Goal: Communication & Community: Answer question/provide support

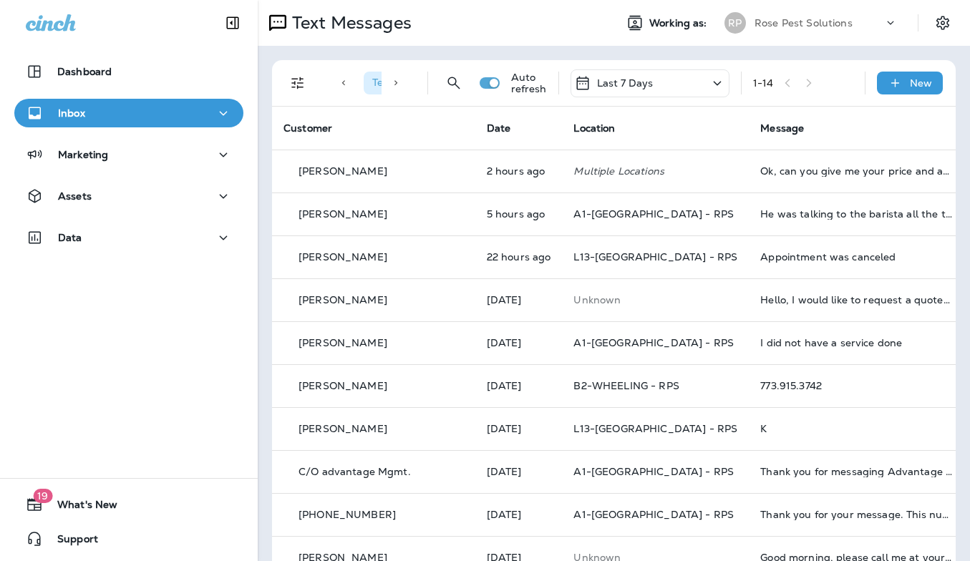
click at [755, 16] on div "Rose Pest Solutions" at bounding box center [819, 22] width 129 height 21
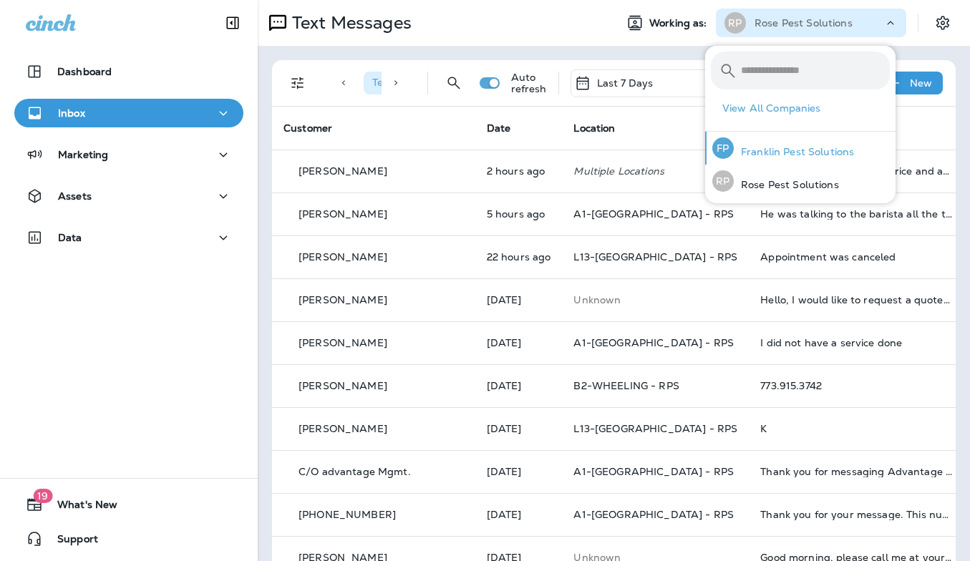
click at [782, 154] on p "Franklin Pest Solutions" at bounding box center [794, 151] width 120 height 11
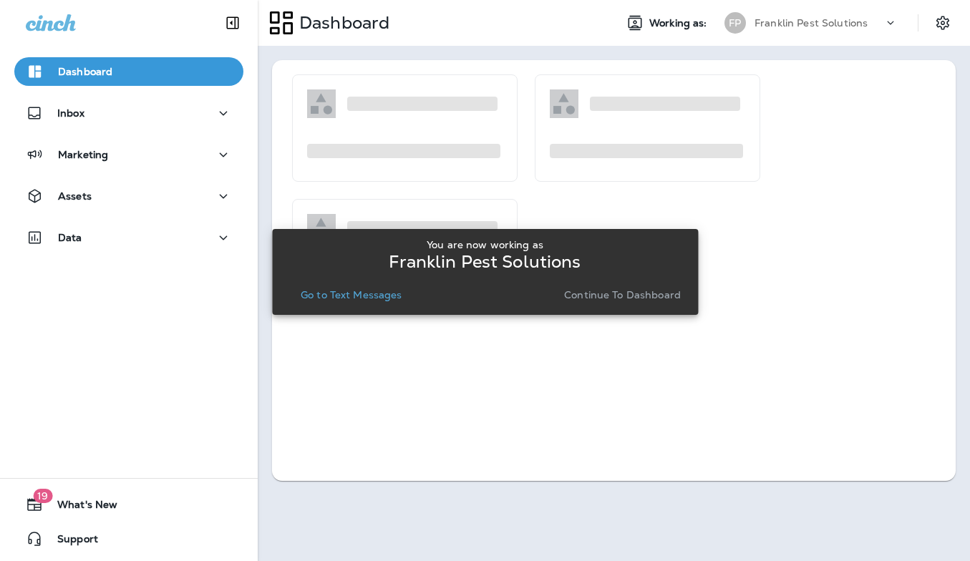
click at [357, 294] on p "Go to Text Messages" at bounding box center [352, 294] width 102 height 11
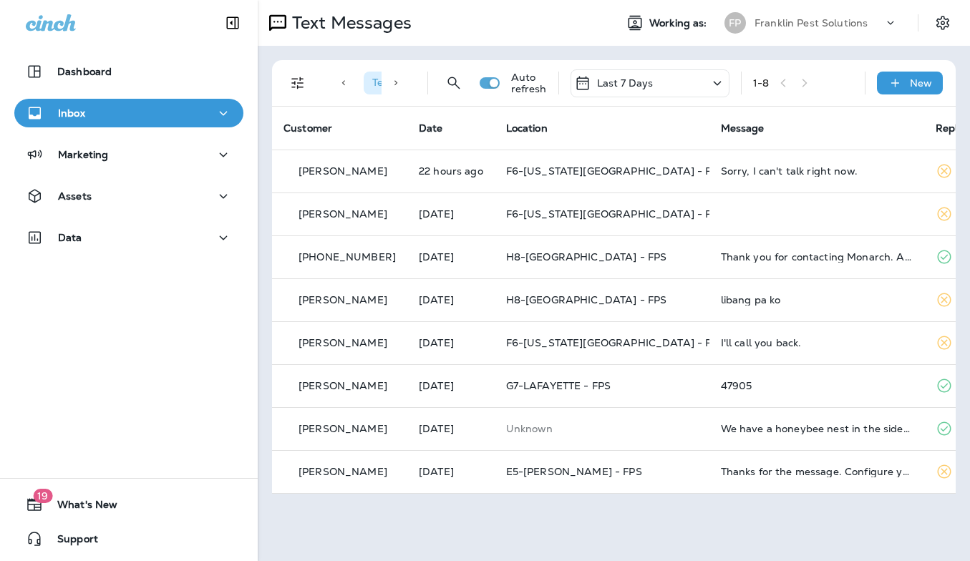
click at [828, 15] on div "Franklin Pest Solutions" at bounding box center [819, 22] width 129 height 21
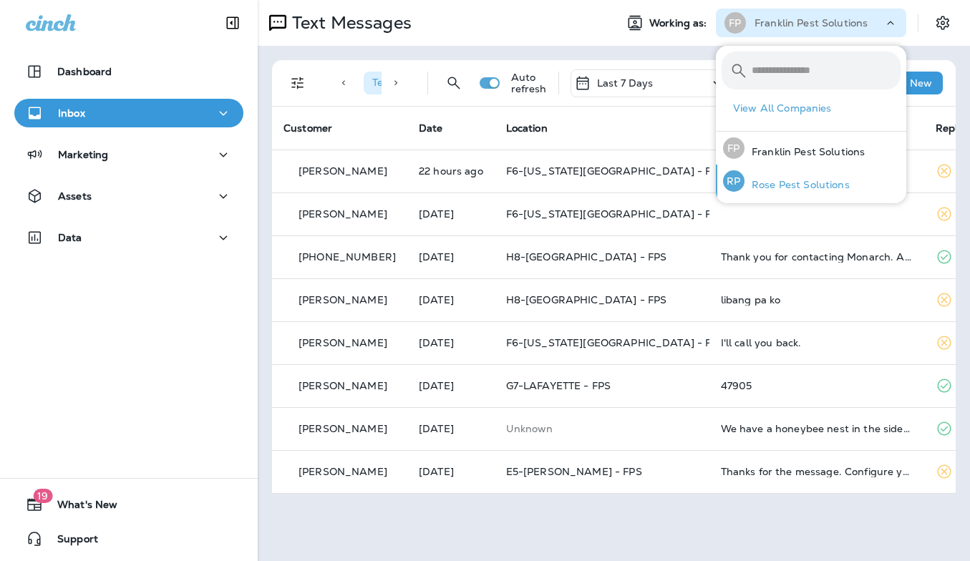
click at [786, 183] on p "Rose Pest Solutions" at bounding box center [797, 184] width 105 height 11
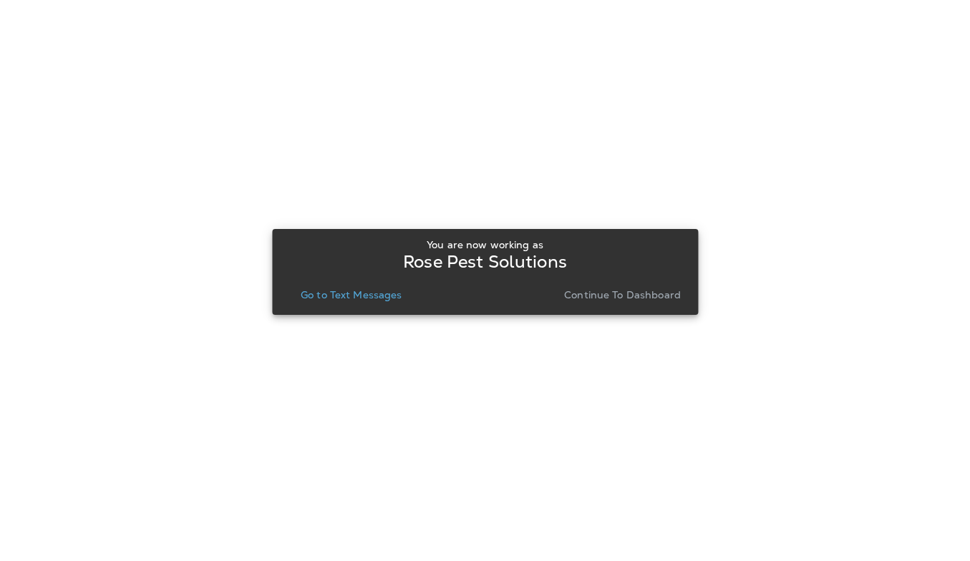
click at [357, 298] on p "Go to Text Messages" at bounding box center [352, 294] width 102 height 11
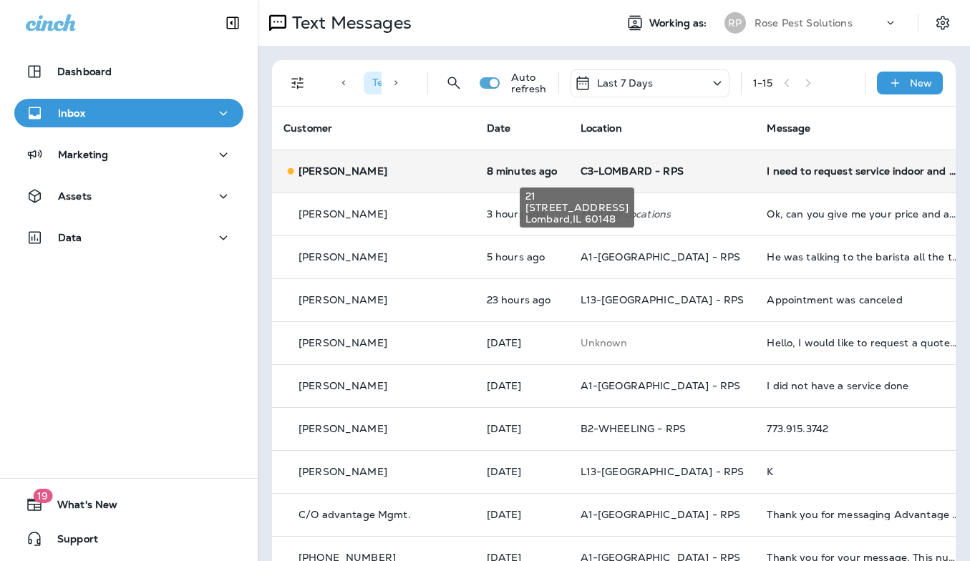
click at [581, 165] on span "C3-LOMBARD - RPS" at bounding box center [632, 171] width 103 height 13
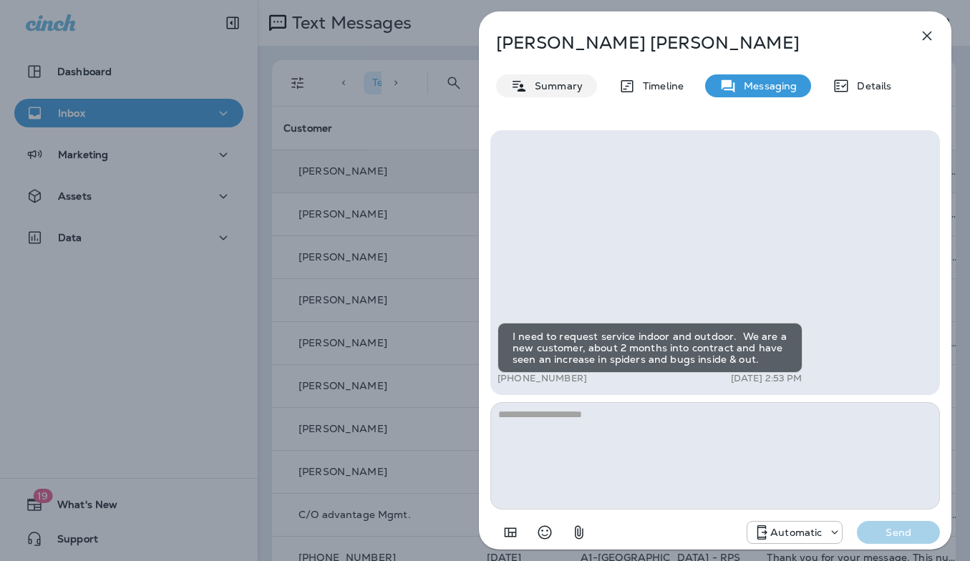
click at [543, 84] on p "Summary" at bounding box center [555, 85] width 55 height 11
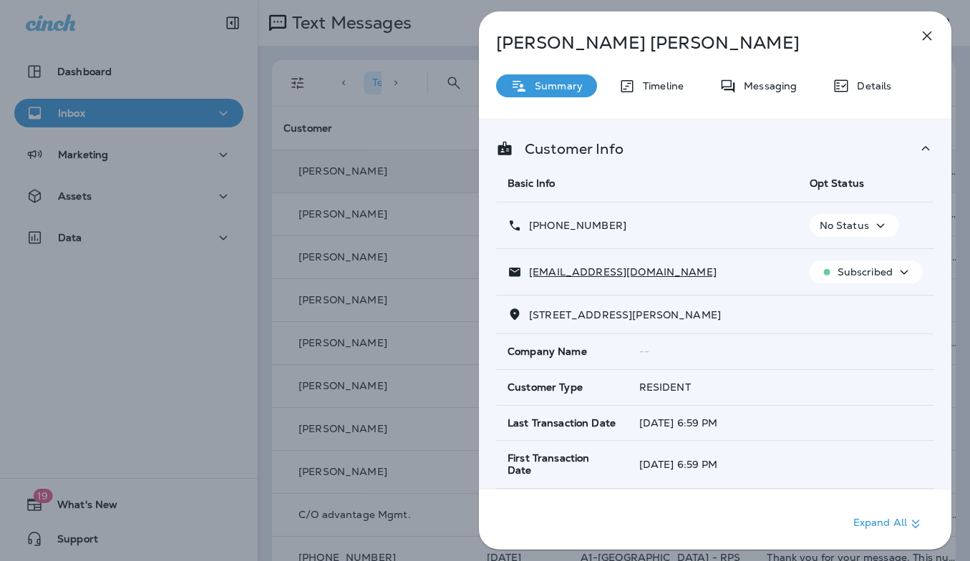
click at [929, 38] on icon "button" at bounding box center [927, 36] width 9 height 9
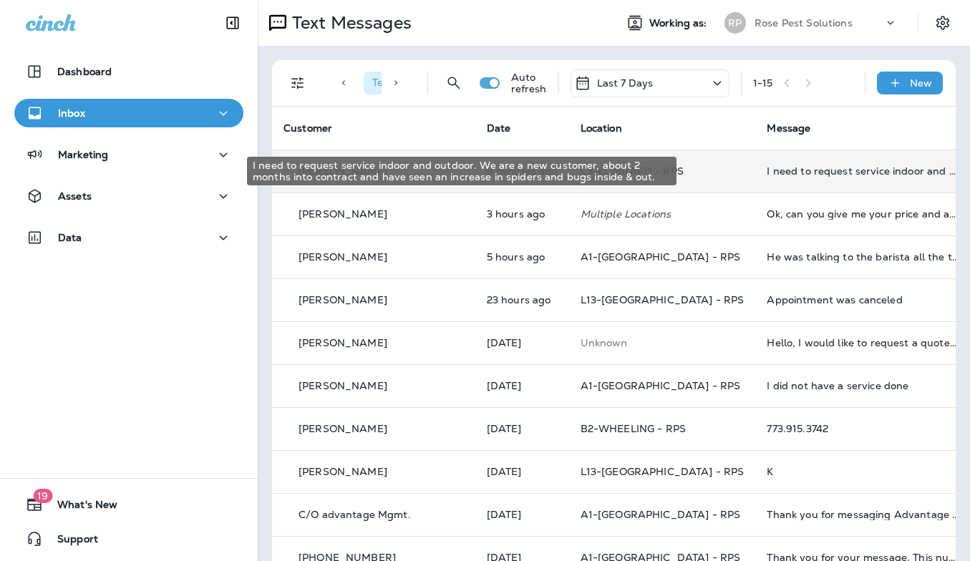
click at [767, 169] on div "I need to request service indoor and outdoor. We are a new customer, about 2 mo…" at bounding box center [863, 170] width 192 height 11
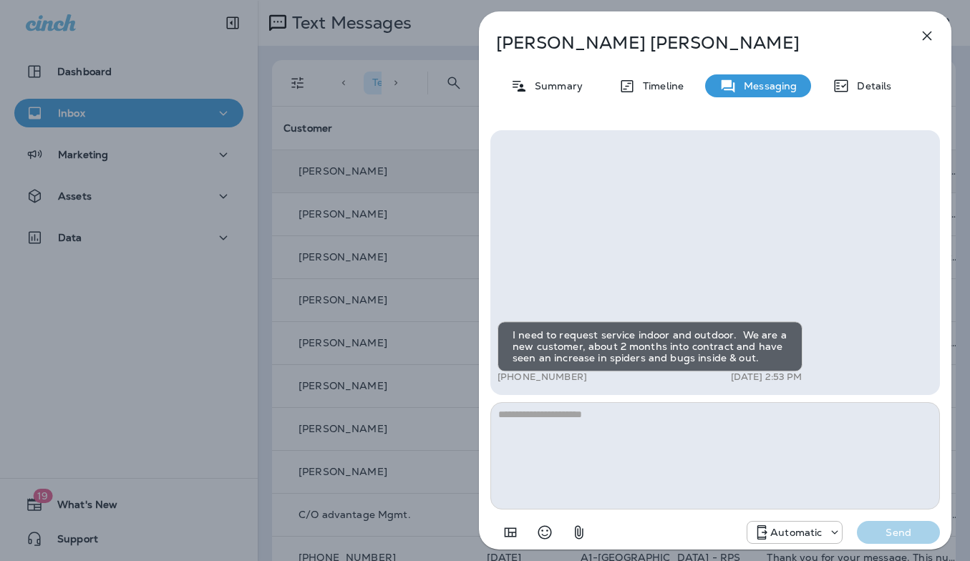
click at [639, 445] on textarea at bounding box center [715, 455] width 450 height 107
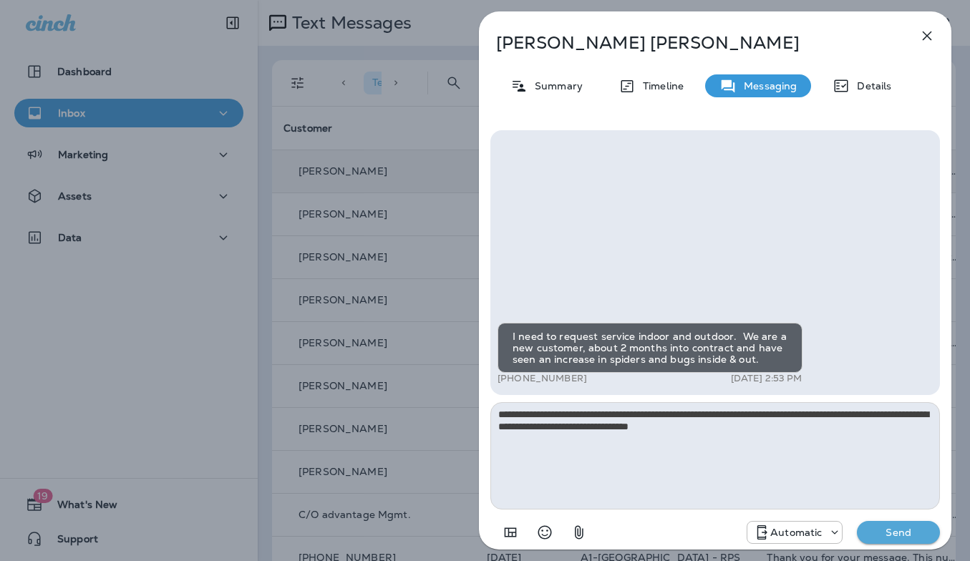
click at [834, 427] on textarea "**********" at bounding box center [715, 455] width 450 height 107
type textarea "**********"
click at [894, 531] on p "Send" at bounding box center [899, 532] width 60 height 13
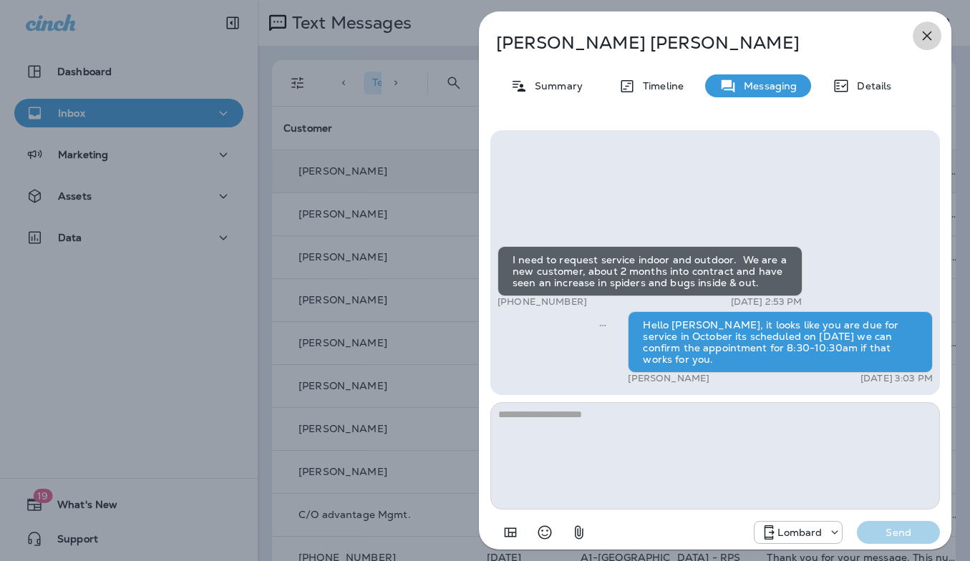
click at [930, 29] on icon "button" at bounding box center [927, 35] width 17 height 17
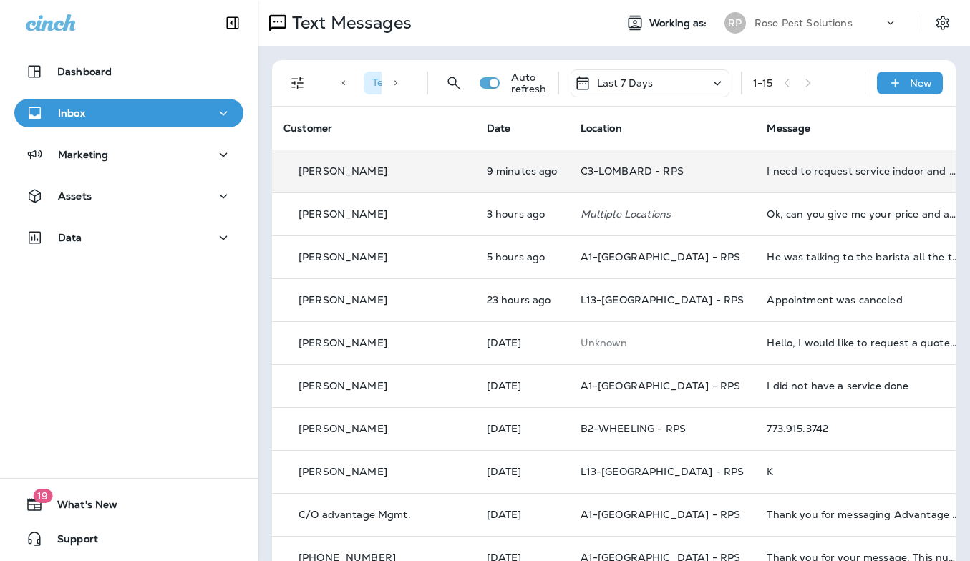
click at [813, 16] on div "Rose Pest Solutions" at bounding box center [819, 22] width 129 height 21
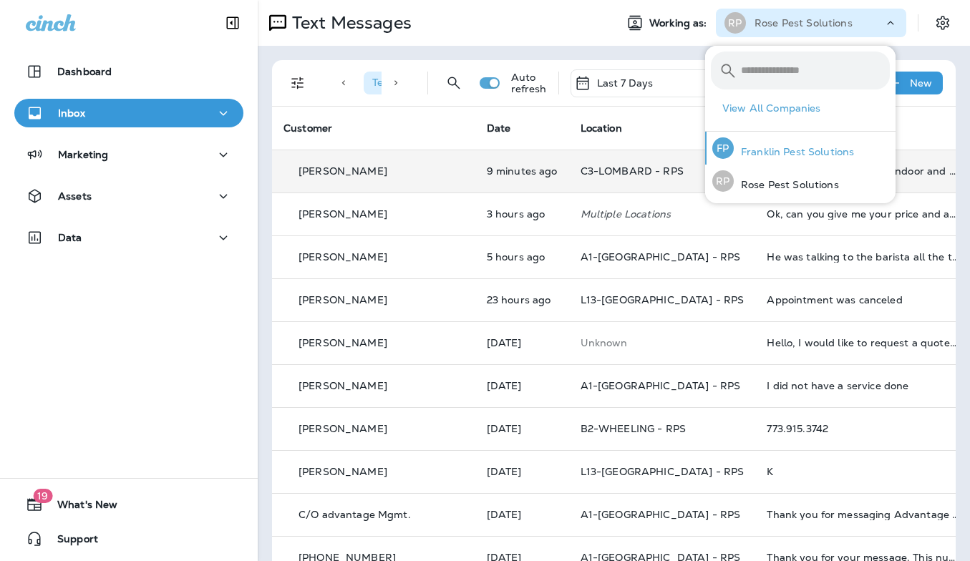
click at [808, 142] on div "[PERSON_NAME] Pest Solutions" at bounding box center [783, 148] width 153 height 33
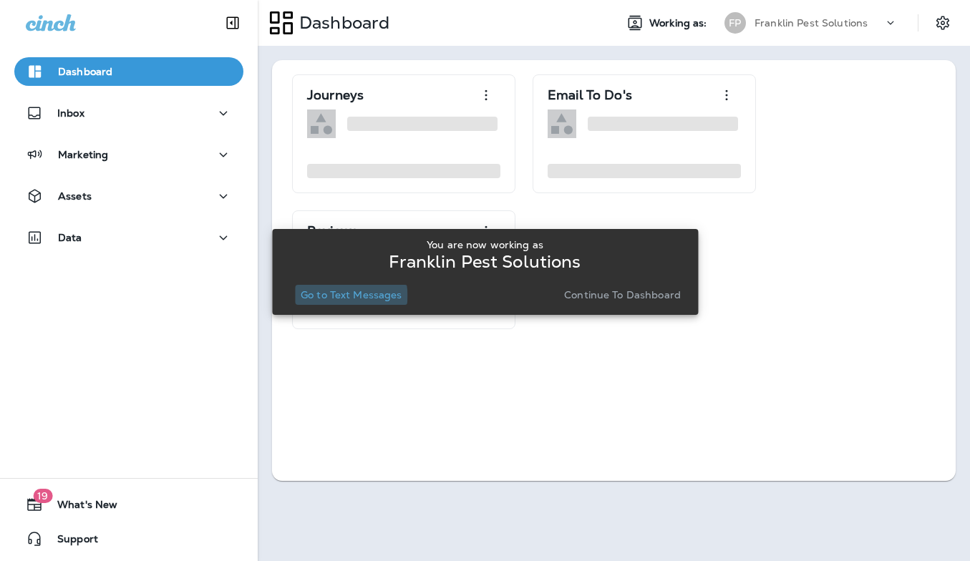
click at [349, 295] on p "Go to Text Messages" at bounding box center [352, 294] width 102 height 11
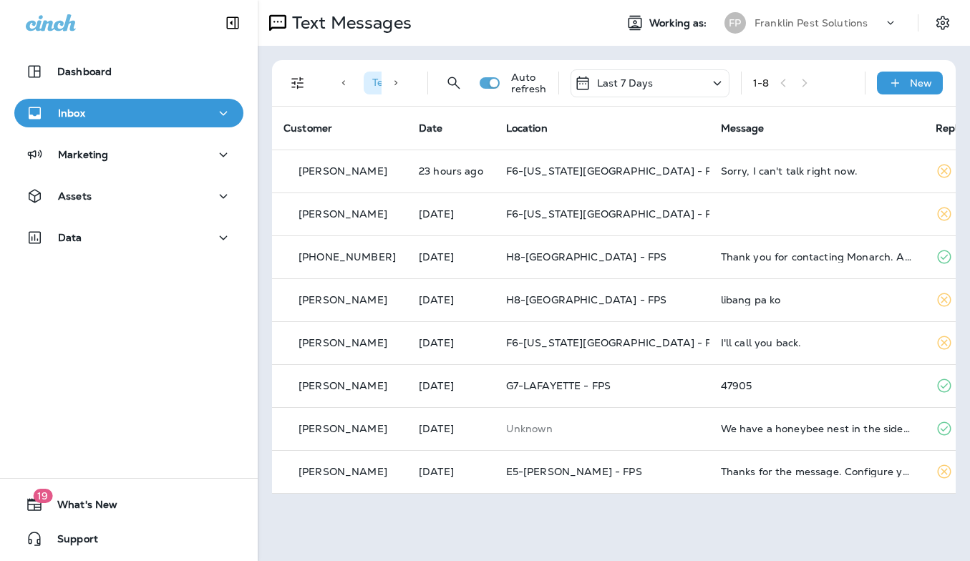
click at [798, 9] on div "[PERSON_NAME] Pest Solutions" at bounding box center [811, 23] width 190 height 29
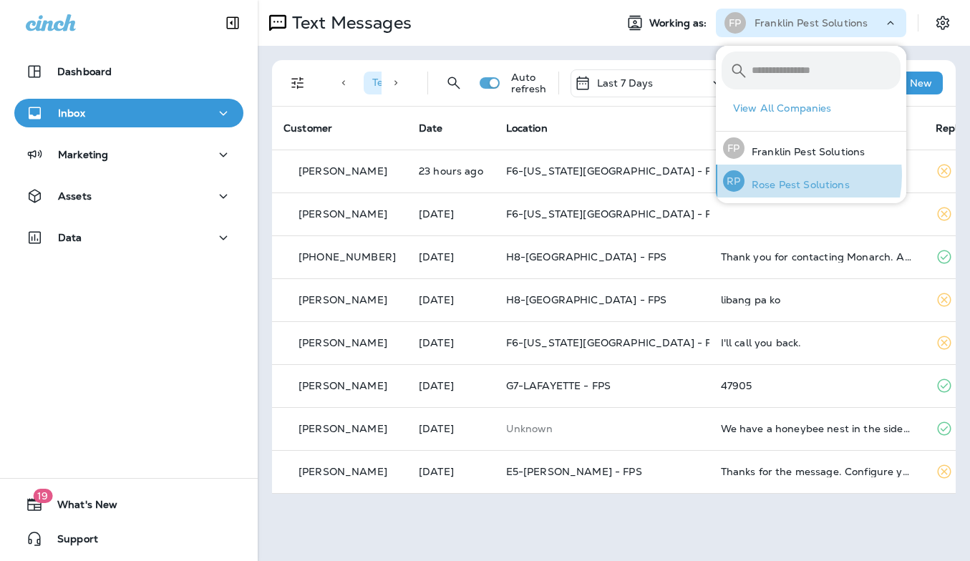
click at [783, 175] on div "[PERSON_NAME] Pest Solutions" at bounding box center [786, 181] width 138 height 33
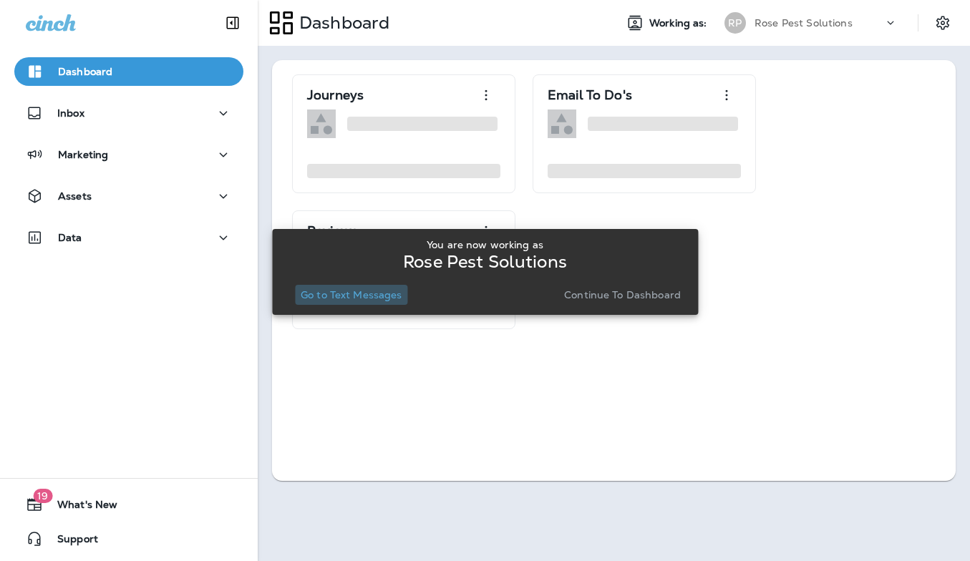
click at [359, 289] on p "Go to Text Messages" at bounding box center [352, 294] width 102 height 11
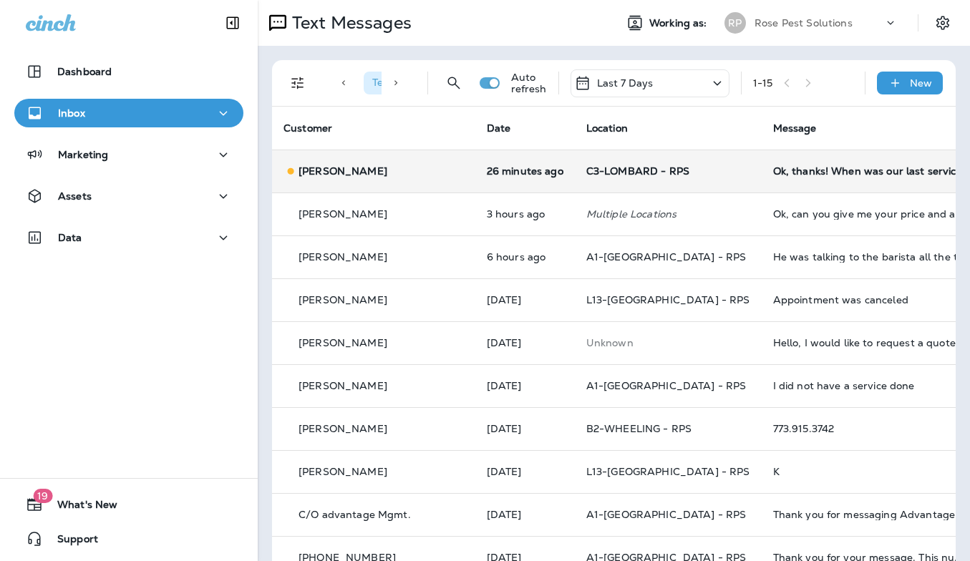
click at [614, 160] on td "C3-LOMBARD - RPS" at bounding box center [668, 171] width 187 height 43
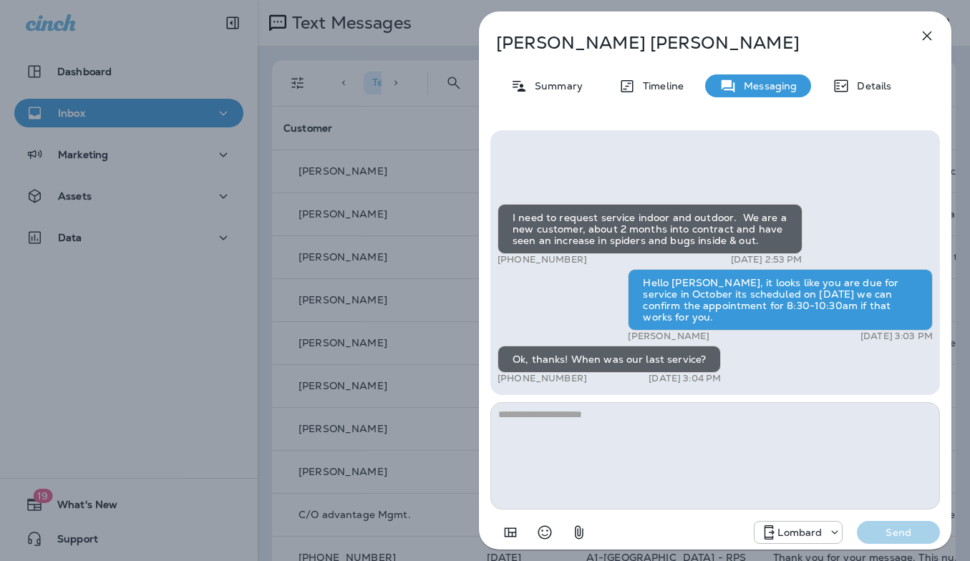
click at [570, 410] on textarea at bounding box center [715, 455] width 450 height 107
click at [569, 82] on p "Summary" at bounding box center [555, 85] width 55 height 11
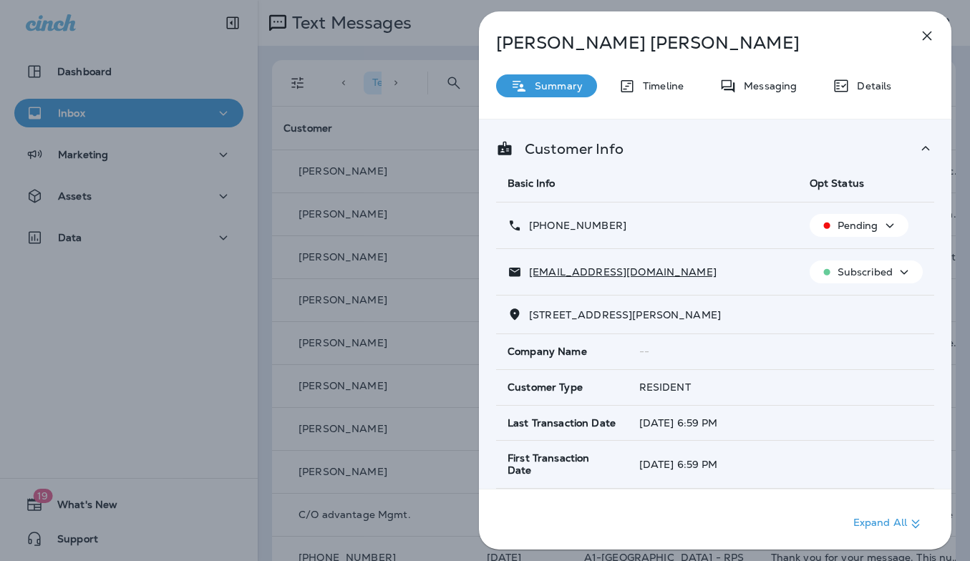
click at [929, 36] on icon "button" at bounding box center [927, 35] width 17 height 17
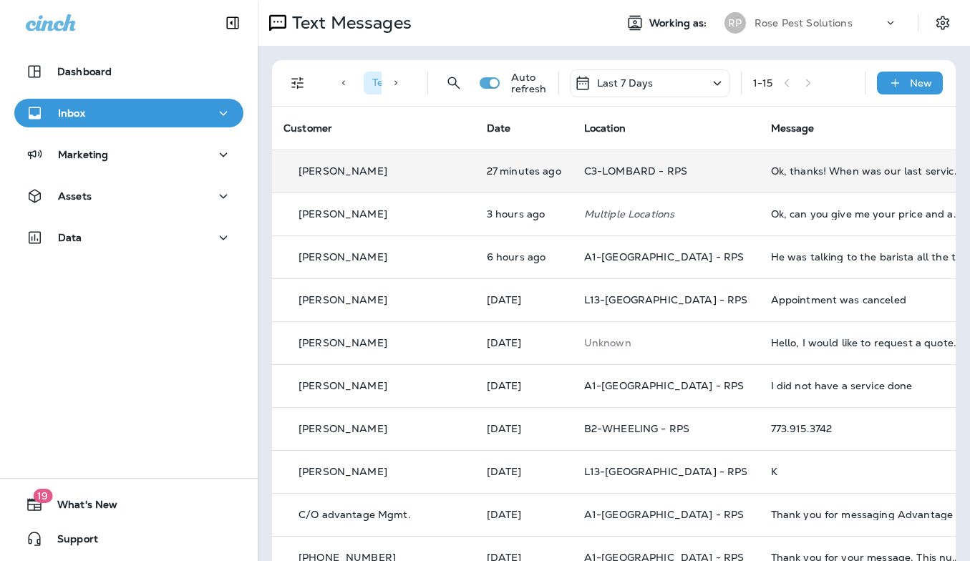
click at [778, 179] on td "Ok, thanks! When was our last service?" at bounding box center [867, 171] width 215 height 43
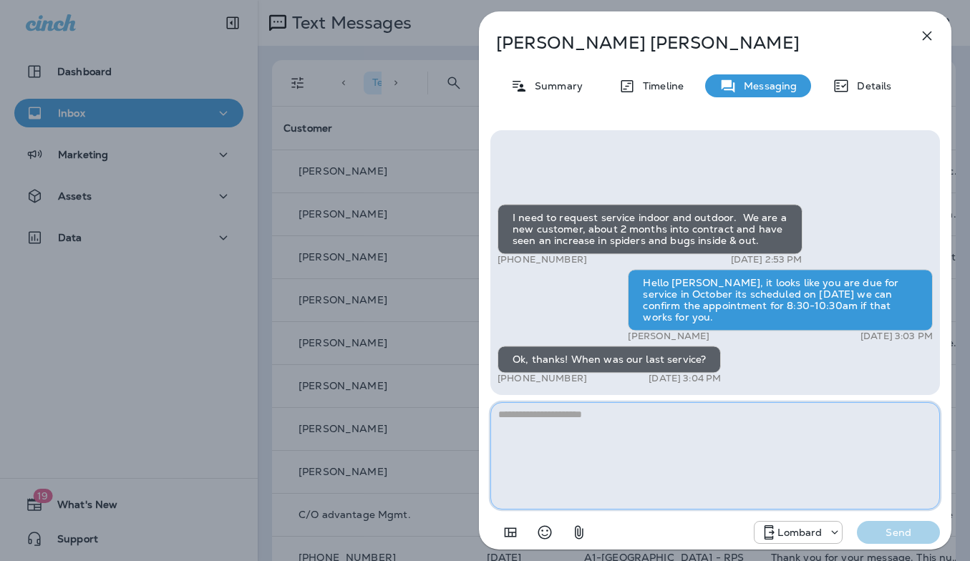
click at [633, 458] on textarea at bounding box center [715, 455] width 450 height 107
drag, startPoint x: 610, startPoint y: 415, endPoint x: 575, endPoint y: 412, distance: 35.2
click at [575, 412] on textarea "**********" at bounding box center [715, 455] width 450 height 107
click at [500, 407] on textarea "**********" at bounding box center [715, 455] width 450 height 107
type textarea "**********"
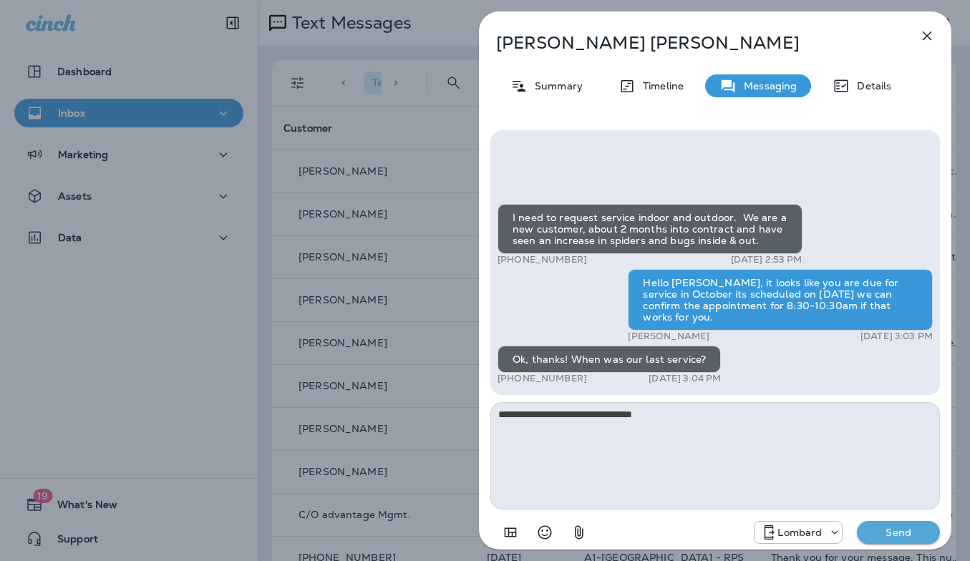
click at [897, 529] on p "Send" at bounding box center [899, 532] width 60 height 13
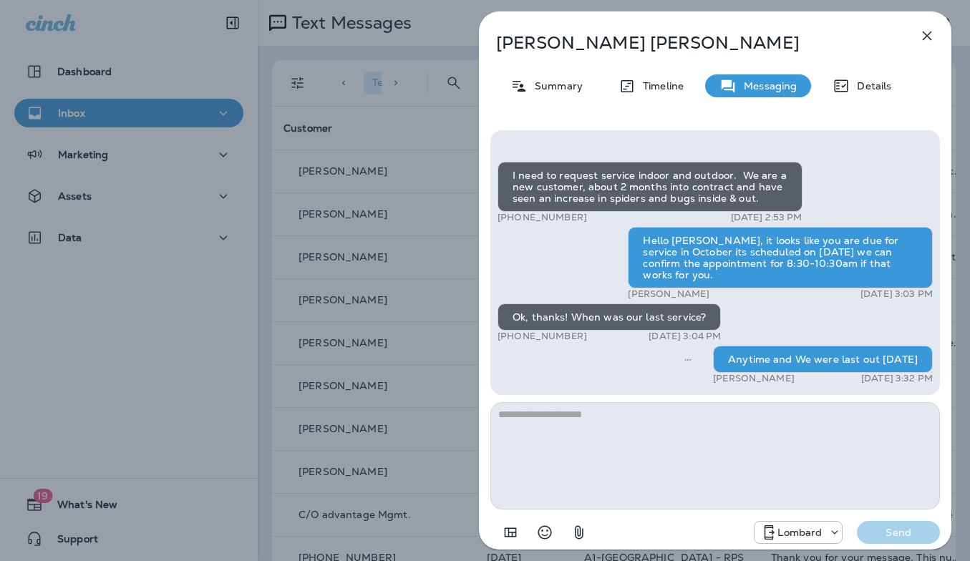
click at [929, 36] on icon "button" at bounding box center [927, 35] width 17 height 17
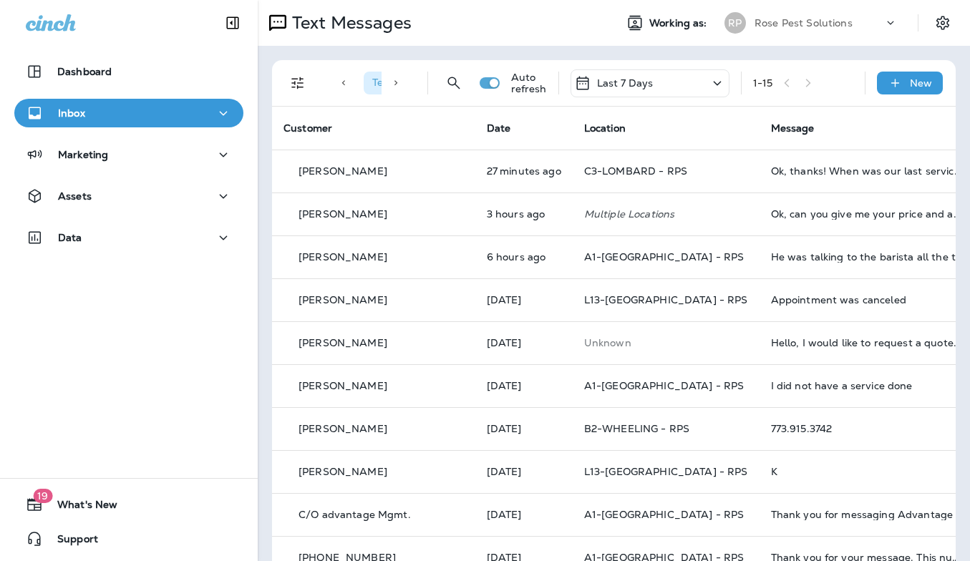
click at [787, 23] on p "Rose Pest Solutions" at bounding box center [804, 22] width 98 height 11
